Goal: Transaction & Acquisition: Purchase product/service

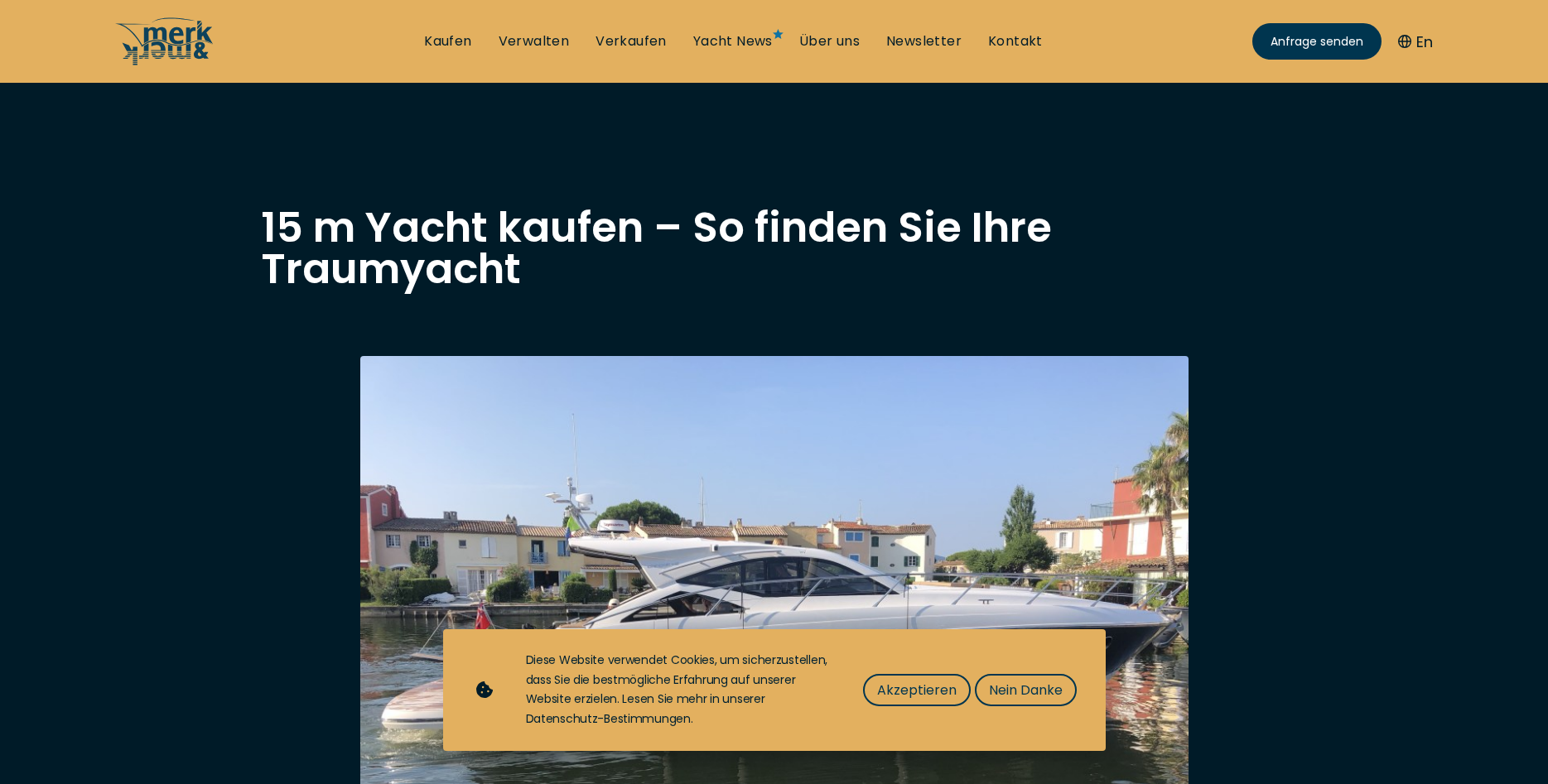
click at [1036, 690] on span "Nein Danke" at bounding box center [1025, 691] width 74 height 20
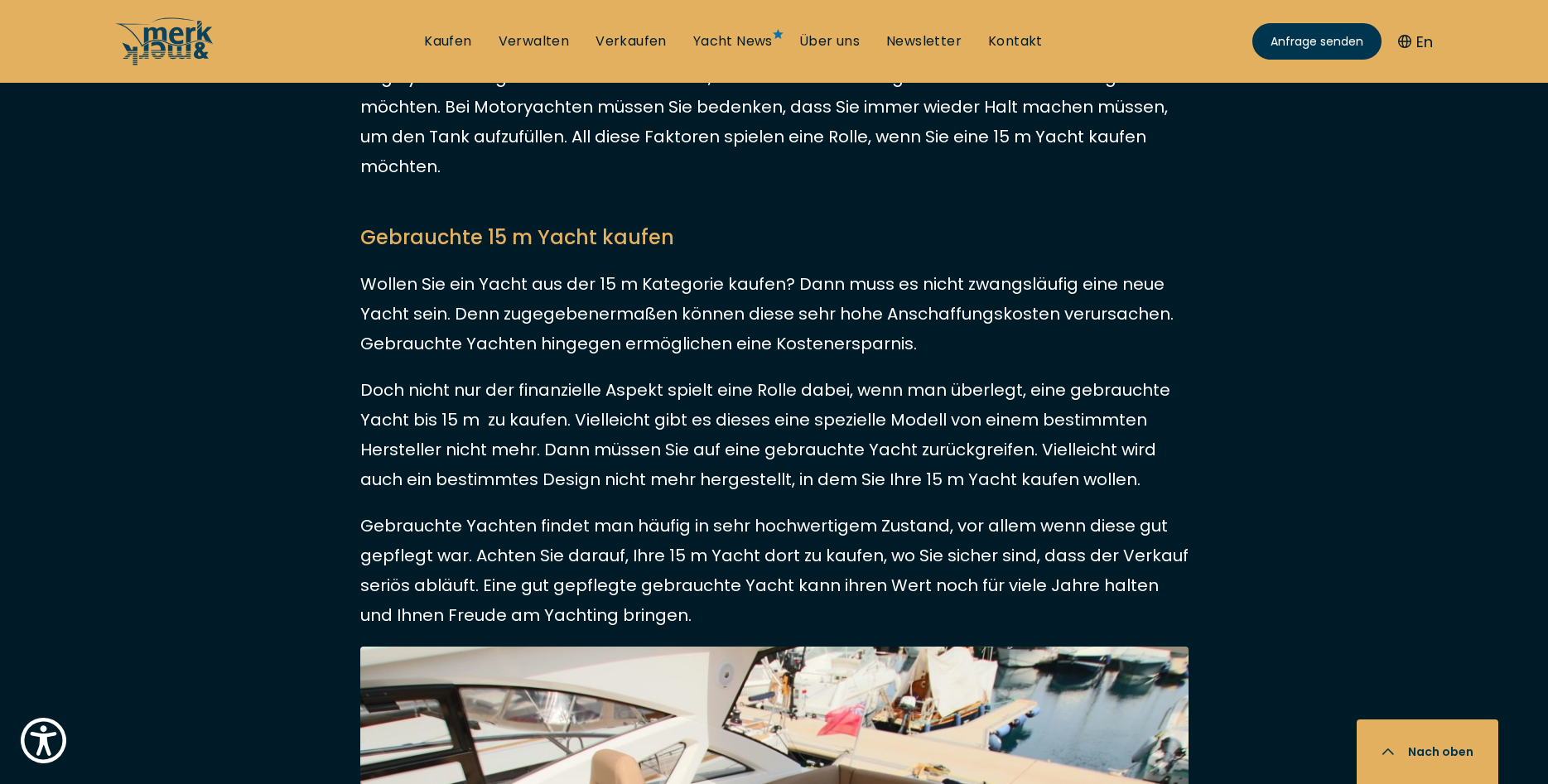
scroll to position [3154, 0]
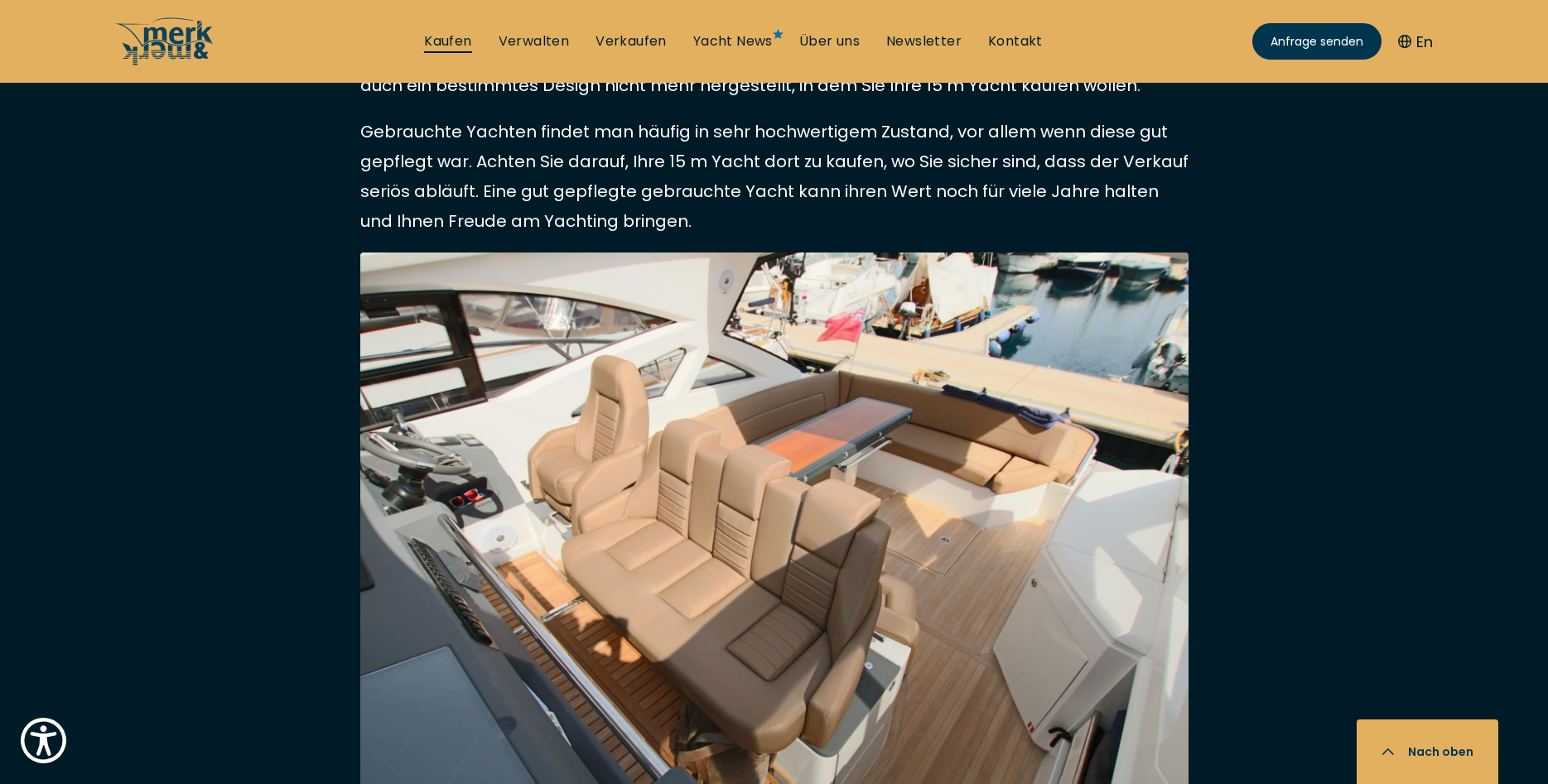
click at [447, 42] on link "Kaufen" at bounding box center [448, 41] width 48 height 18
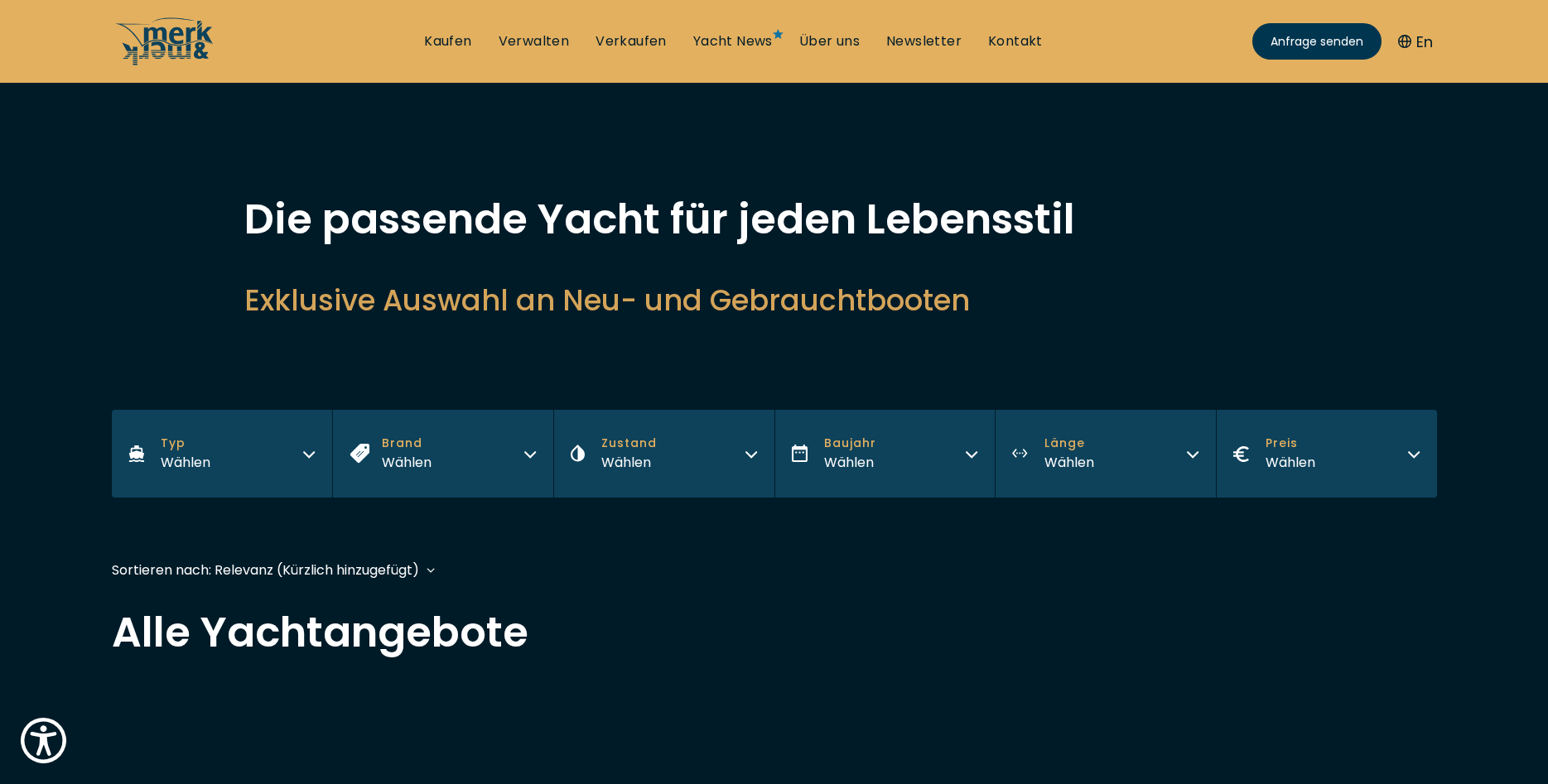
scroll to position [197, 0]
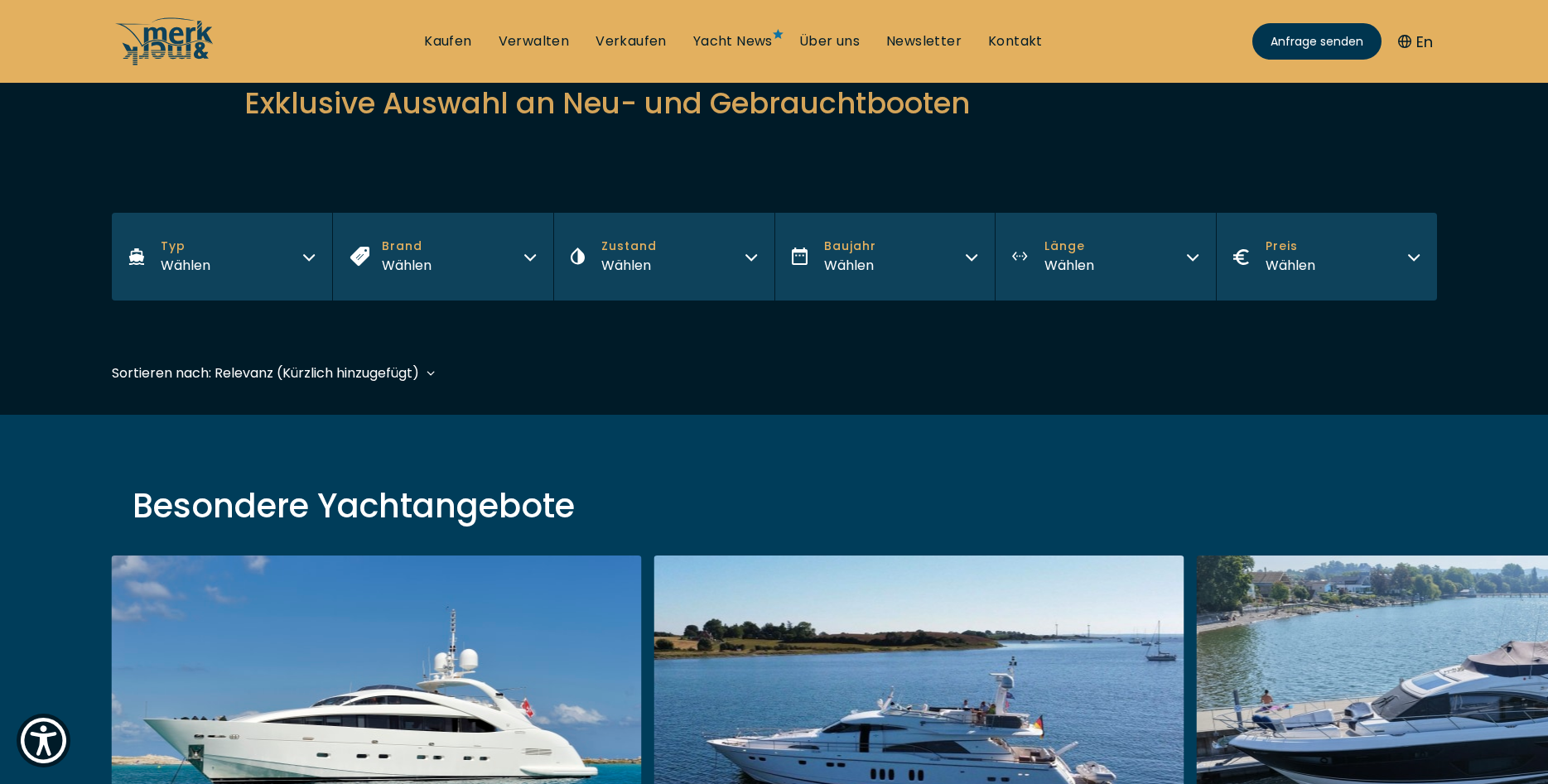
click at [1195, 262] on button "Länge Wählen" at bounding box center [1105, 257] width 221 height 87
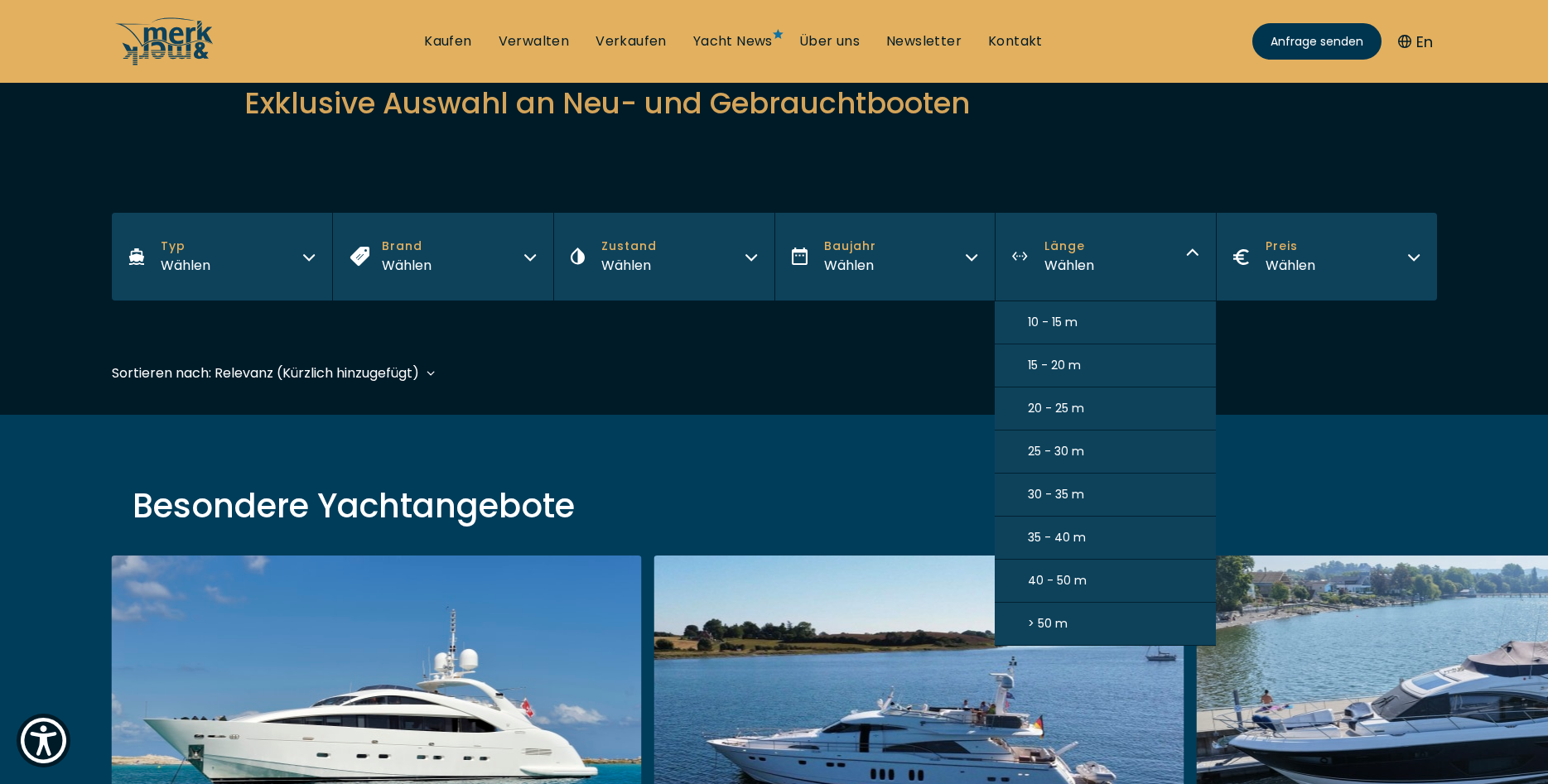
click at [1061, 325] on span "10 - 15 m" at bounding box center [1053, 323] width 50 height 17
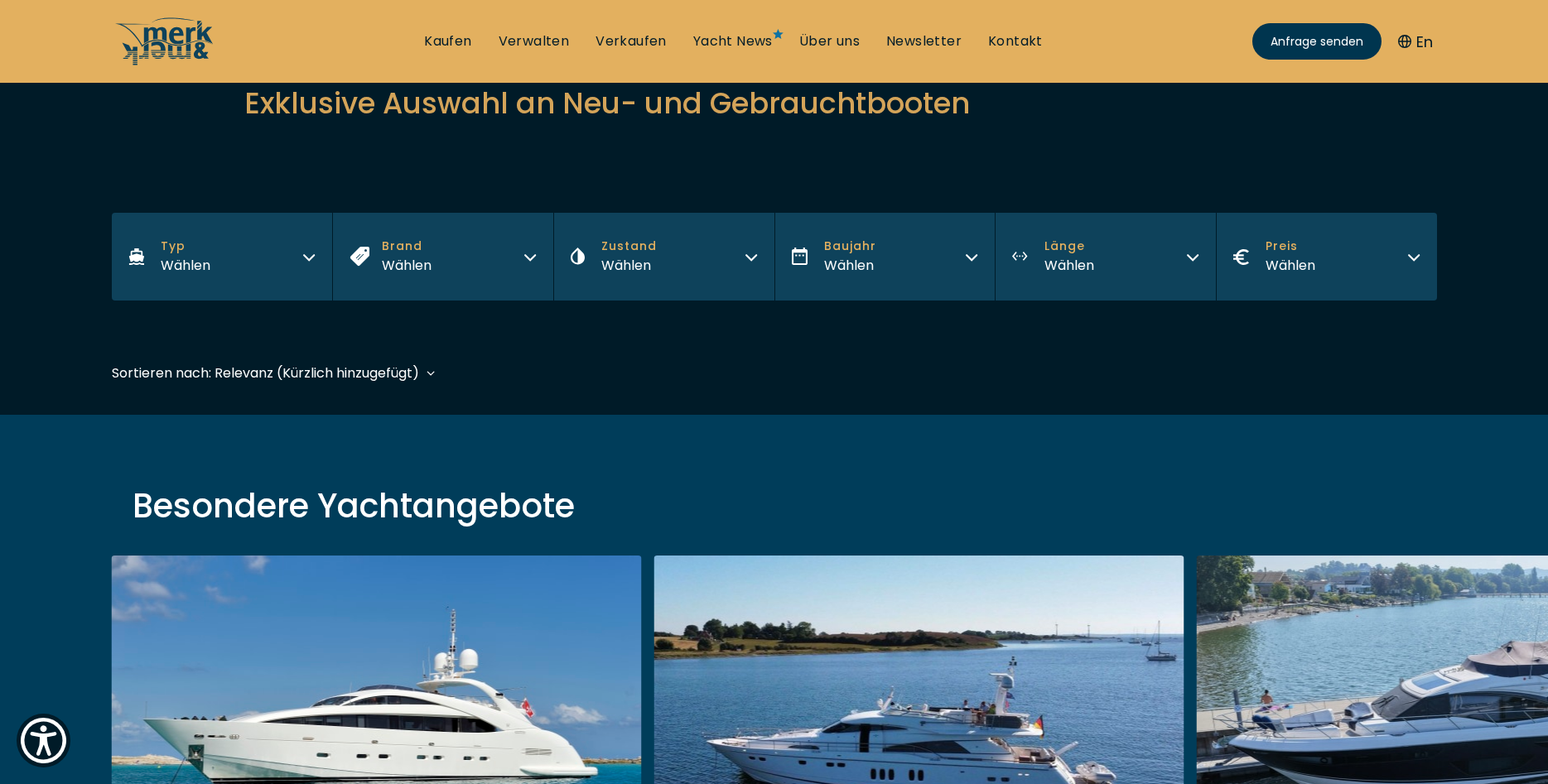
scroll to position [389, 0]
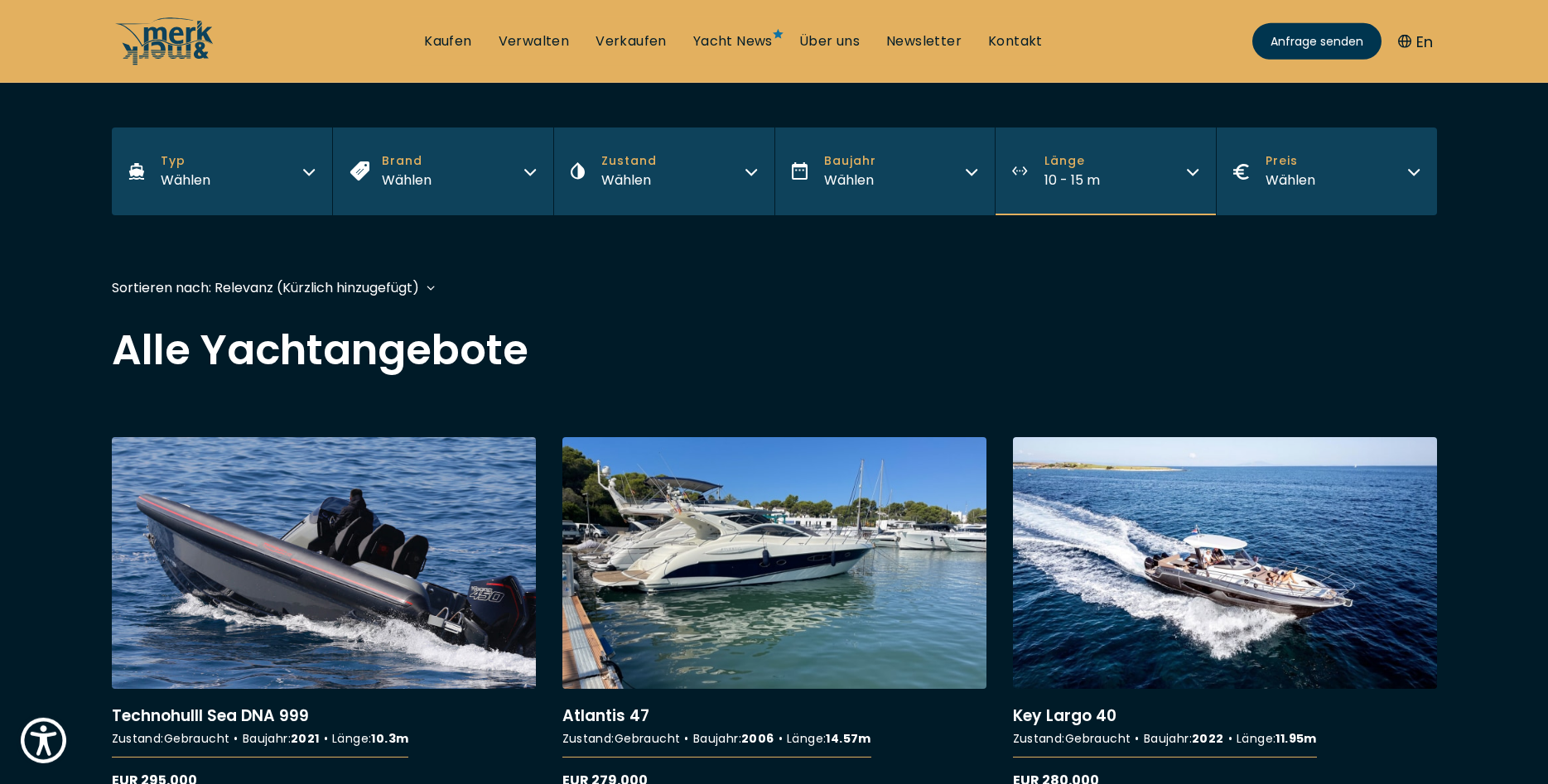
scroll to position [197, 0]
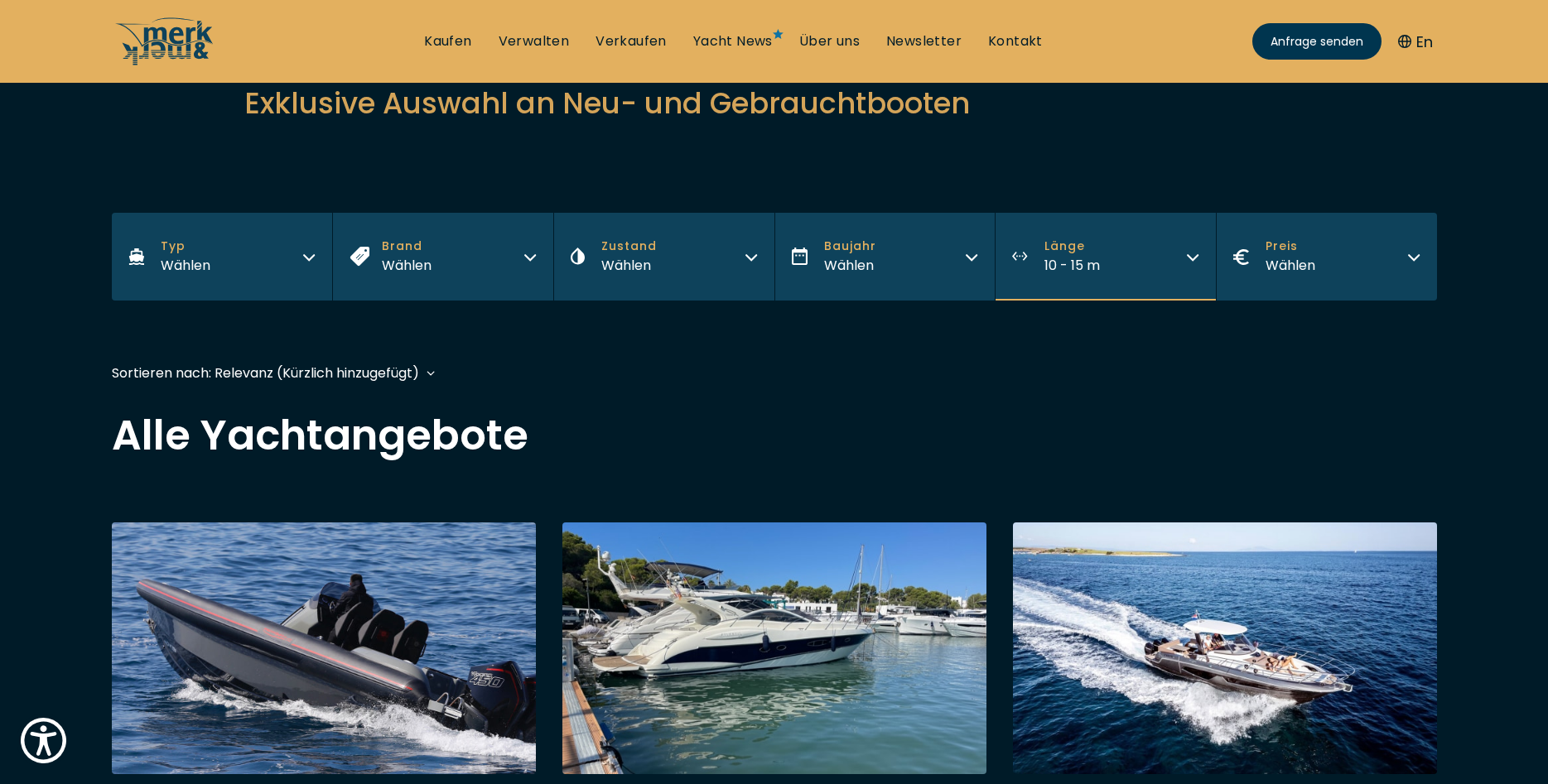
click at [1412, 260] on icon "button" at bounding box center [1415, 256] width 14 height 14
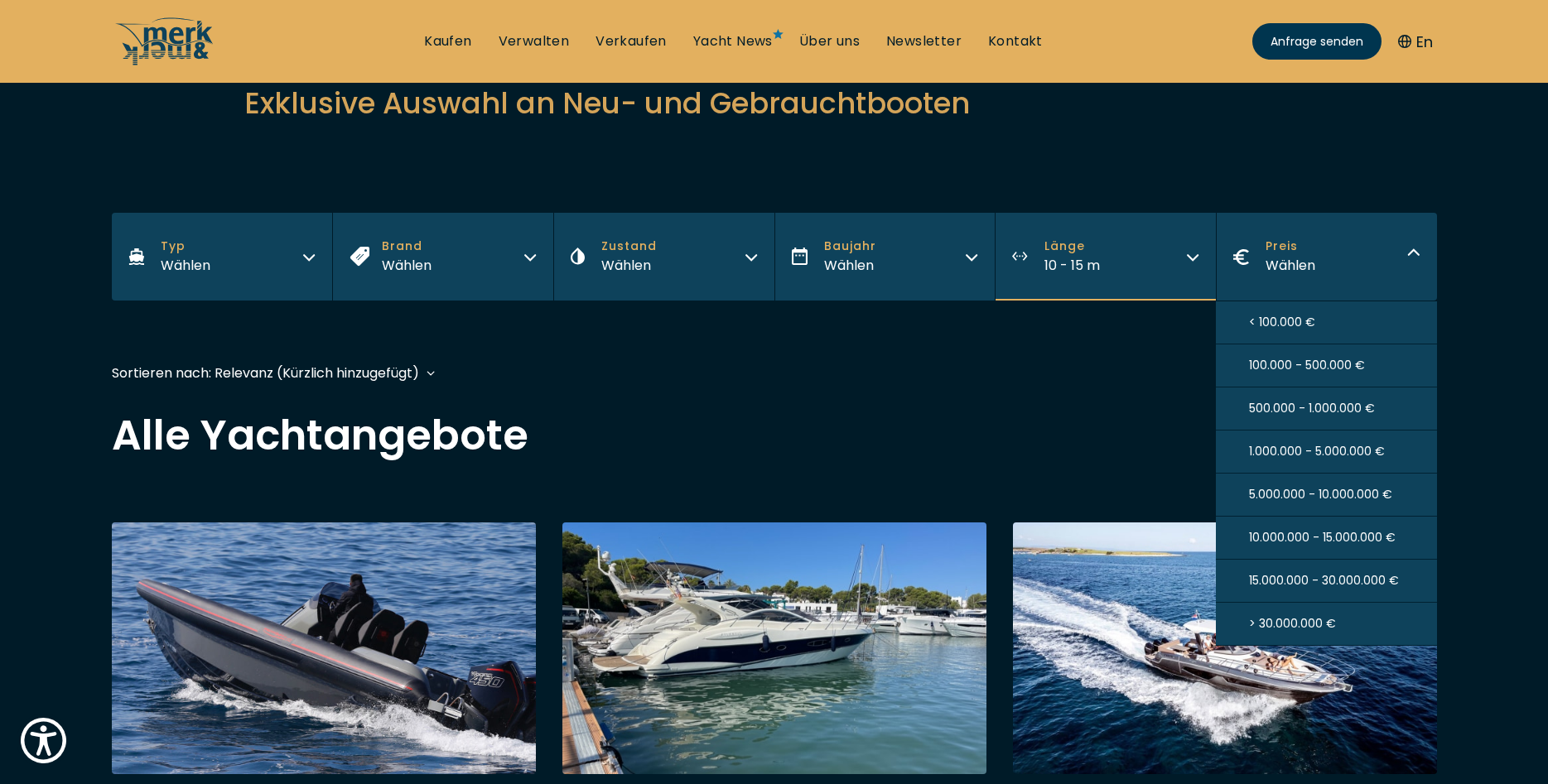
click at [1260, 325] on span "< 100.000 €" at bounding box center [1282, 323] width 66 height 17
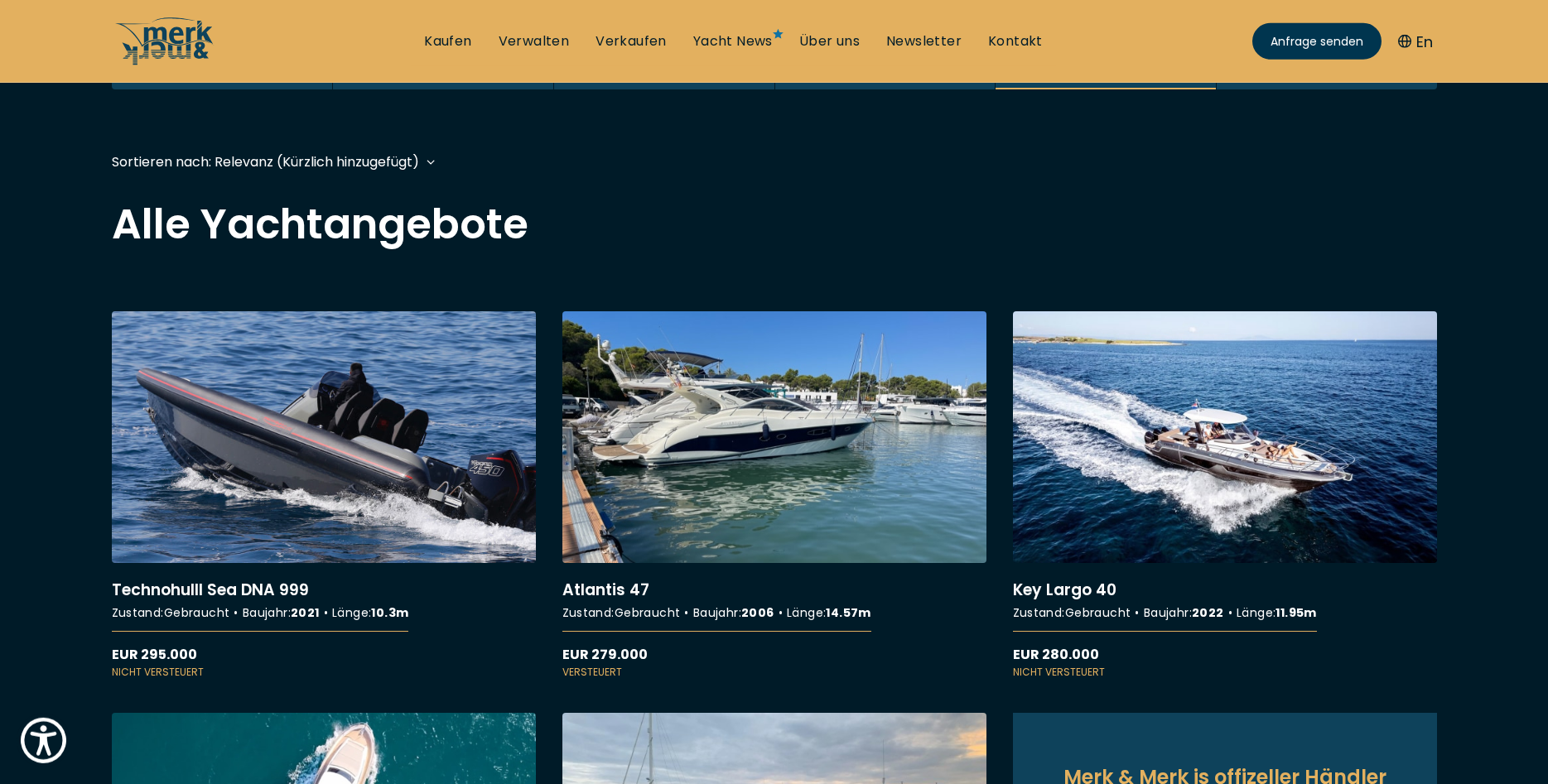
scroll to position [410, 0]
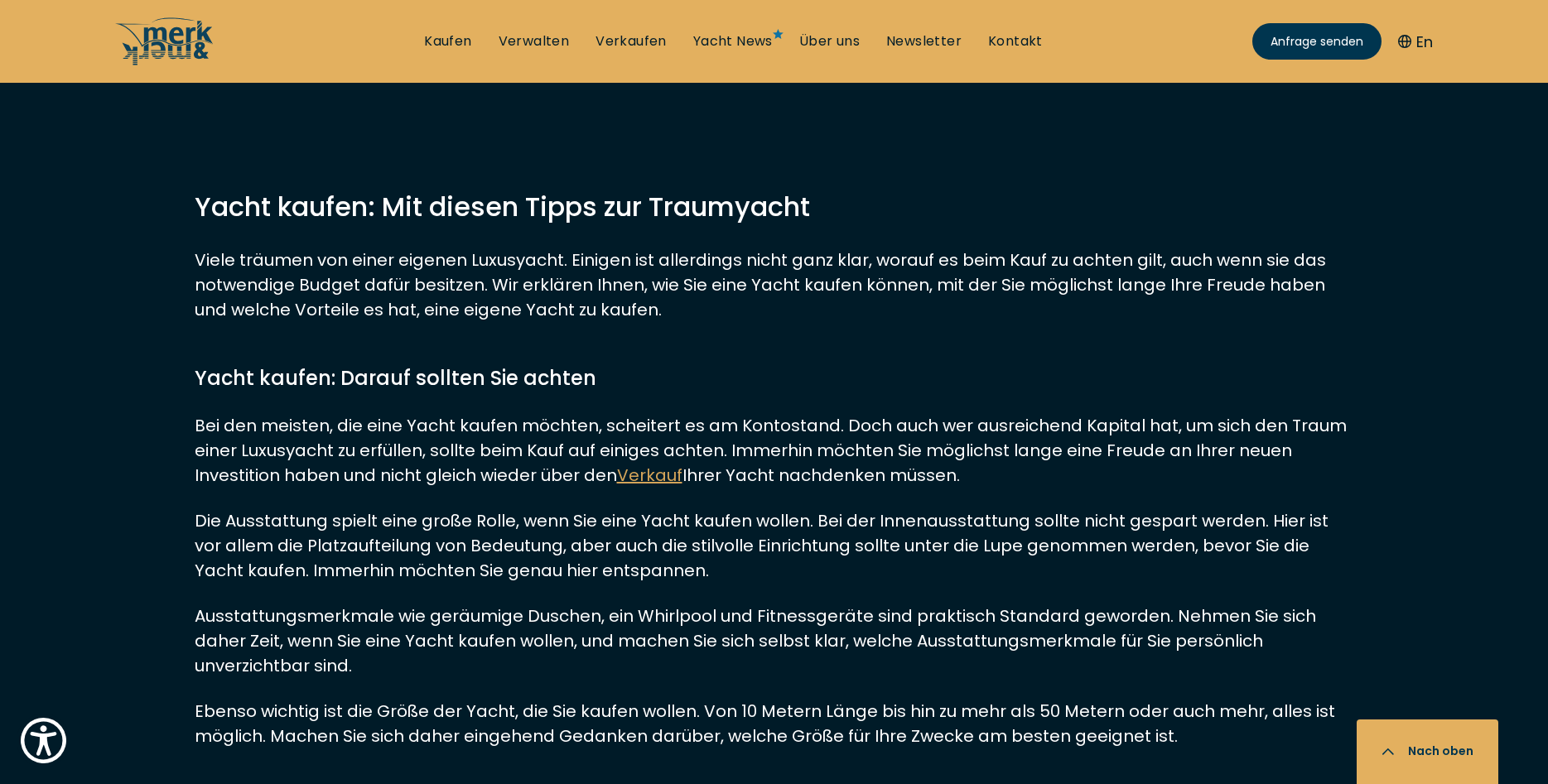
scroll to position [1774, 0]
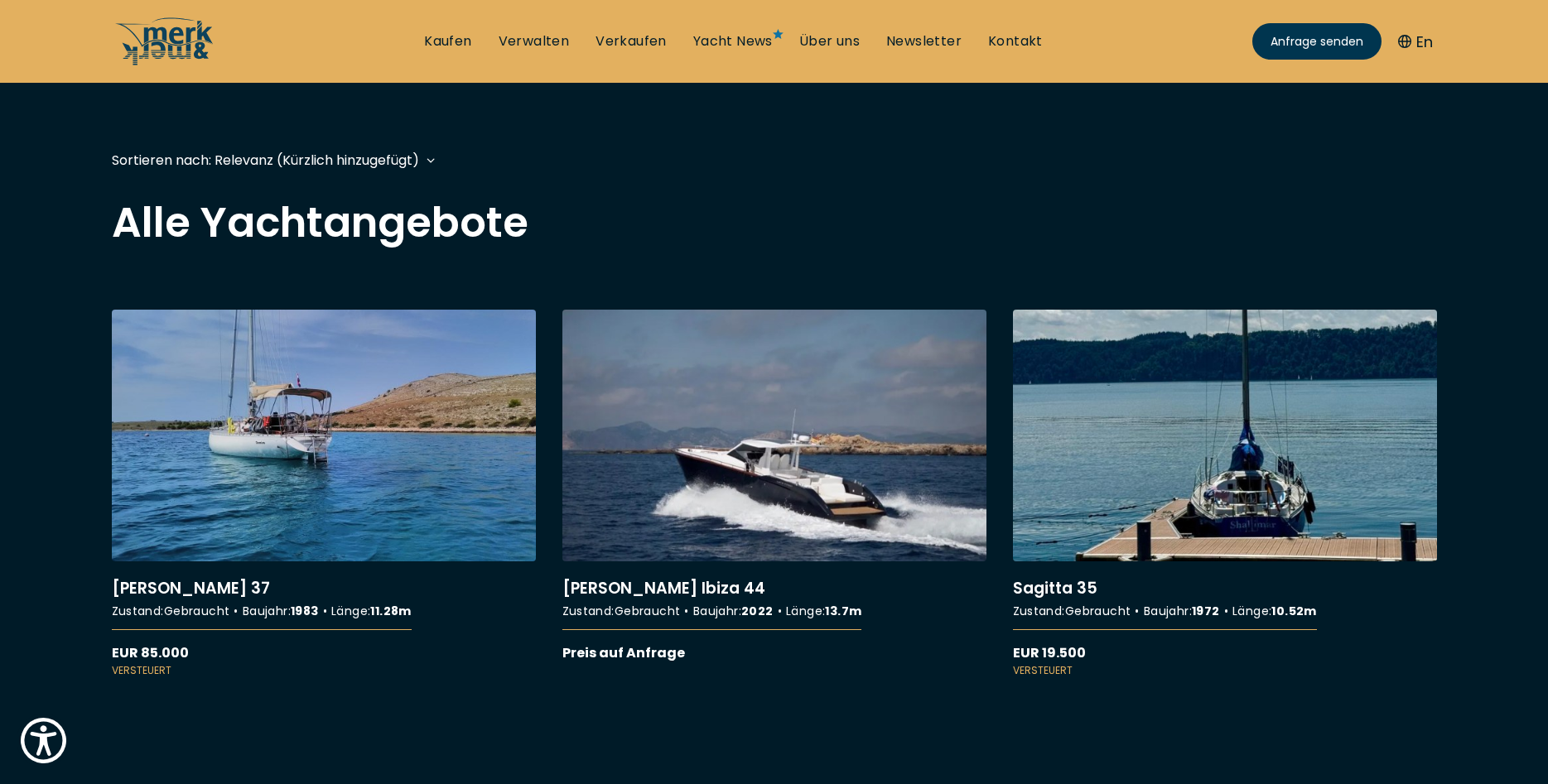
scroll to position [403, 0]
